Goal: Task Accomplishment & Management: Manage account settings

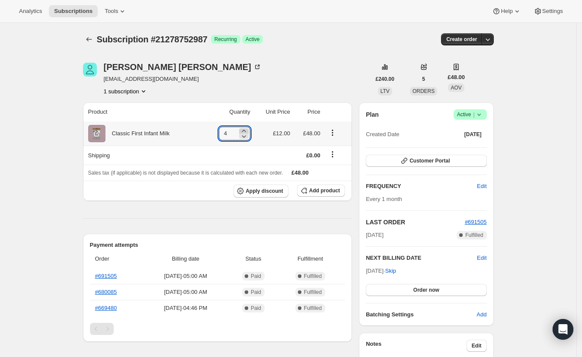
click at [245, 130] on icon at bounding box center [243, 131] width 9 height 9
click at [246, 129] on icon at bounding box center [243, 131] width 9 height 9
type input "6"
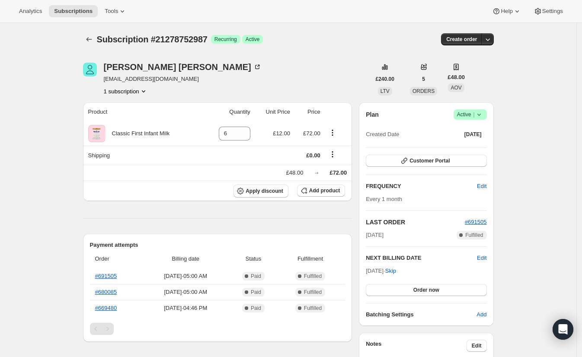
click at [227, 76] on div "Hannah Burton akhturner@hotmail.co.uk 1 subscription" at bounding box center [226, 79] width 287 height 33
